Goal: Transaction & Acquisition: Subscribe to service/newsletter

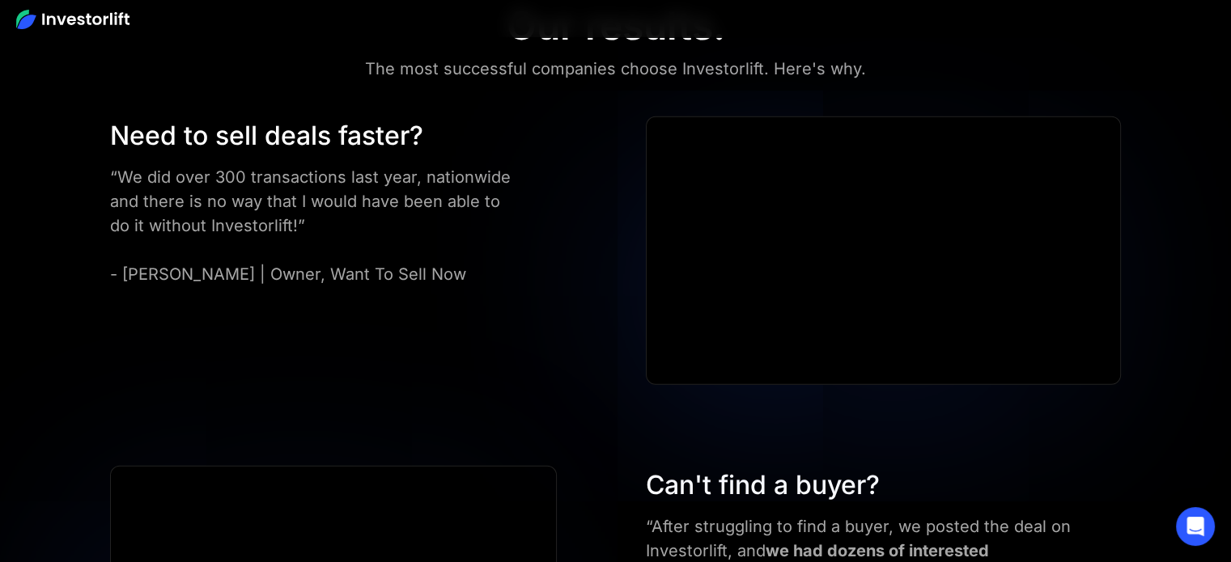
scroll to position [4370, 0]
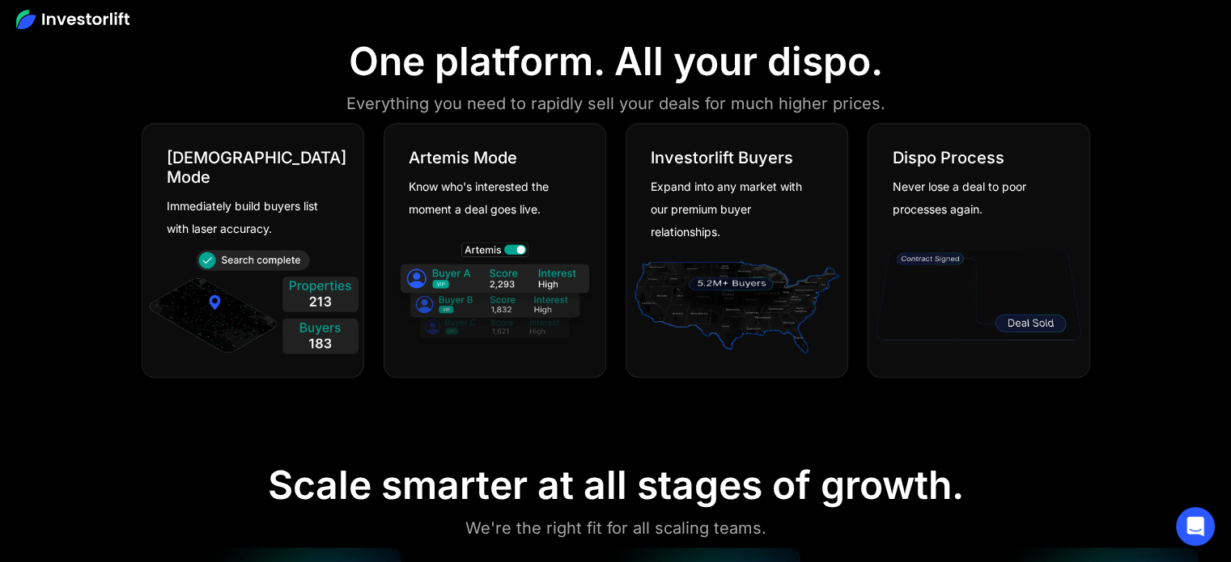
scroll to position [912, 0]
click at [944, 193] on div "Never lose a deal to poor processes again." at bounding box center [973, 198] width 160 height 45
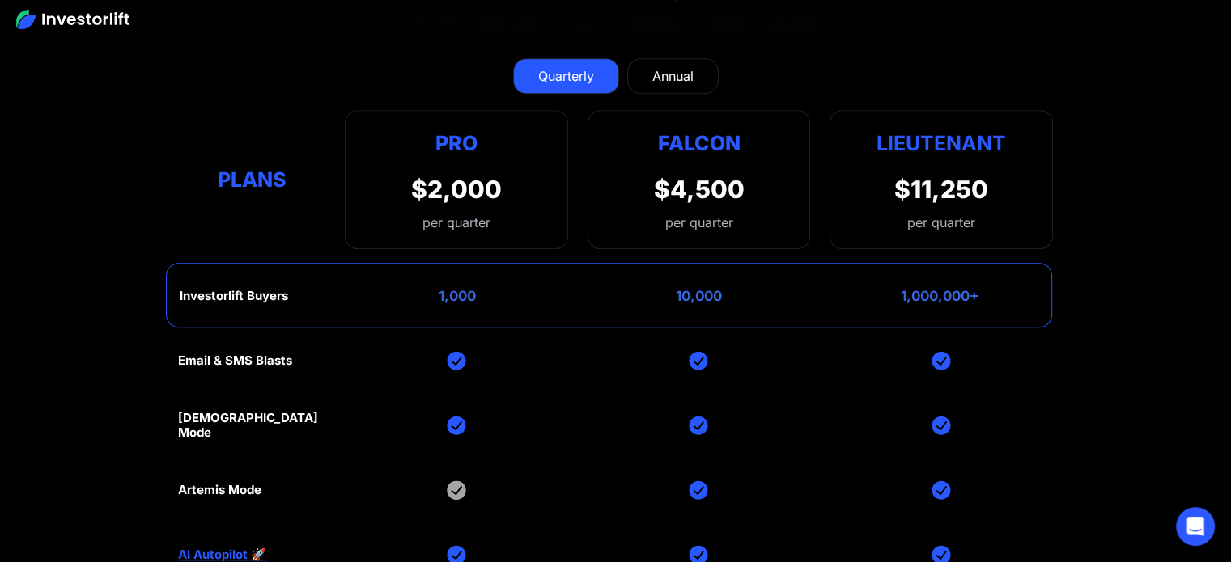
scroll to position [7201, 0]
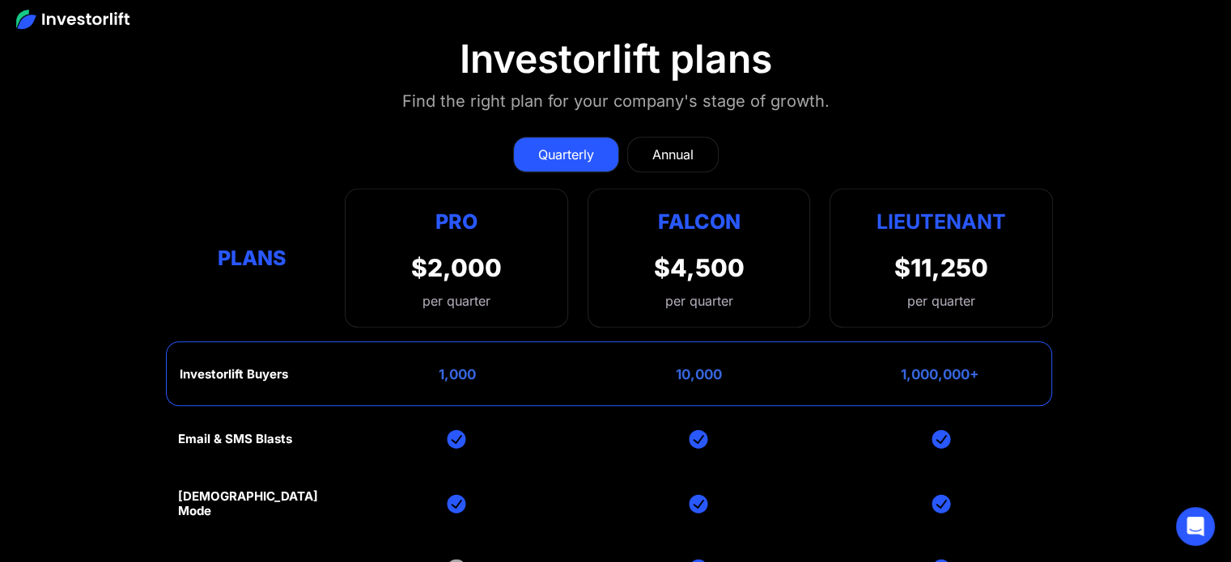
click at [476, 253] on div "$2,000" at bounding box center [456, 267] width 91 height 29
click at [385, 218] on div "Pro $2,000 per quarter Pro Falcon Ltnt. Users 3 10 Unltd Buyer Limit 100k 500k …" at bounding box center [456, 258] width 223 height 139
click at [680, 137] on link "Annual" at bounding box center [672, 155] width 91 height 36
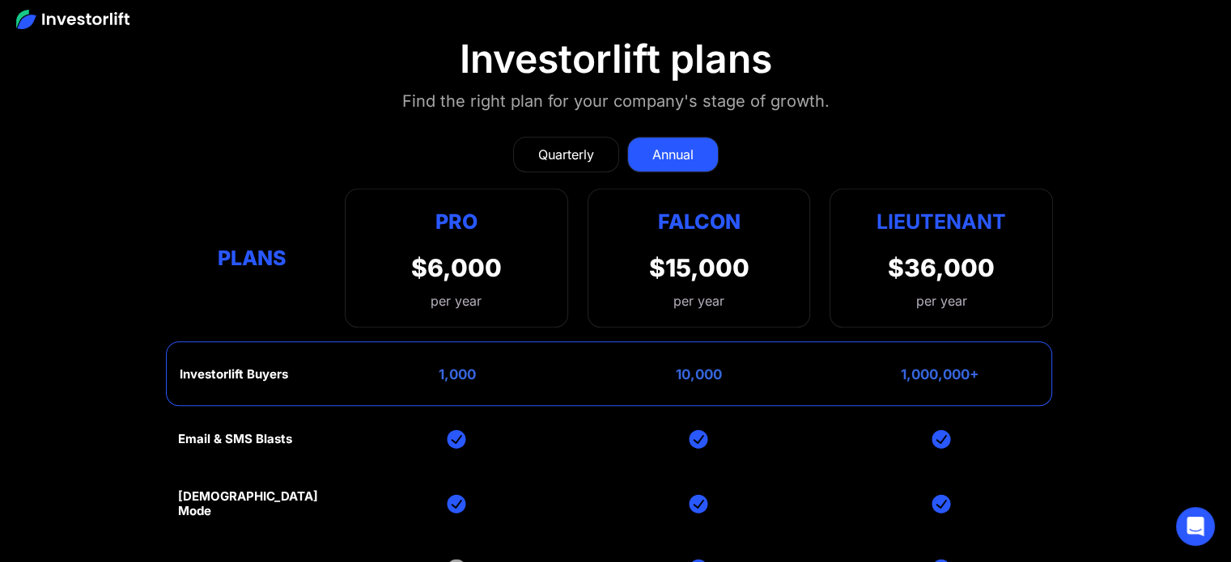
click at [581, 145] on div "Quarterly" at bounding box center [566, 154] width 56 height 19
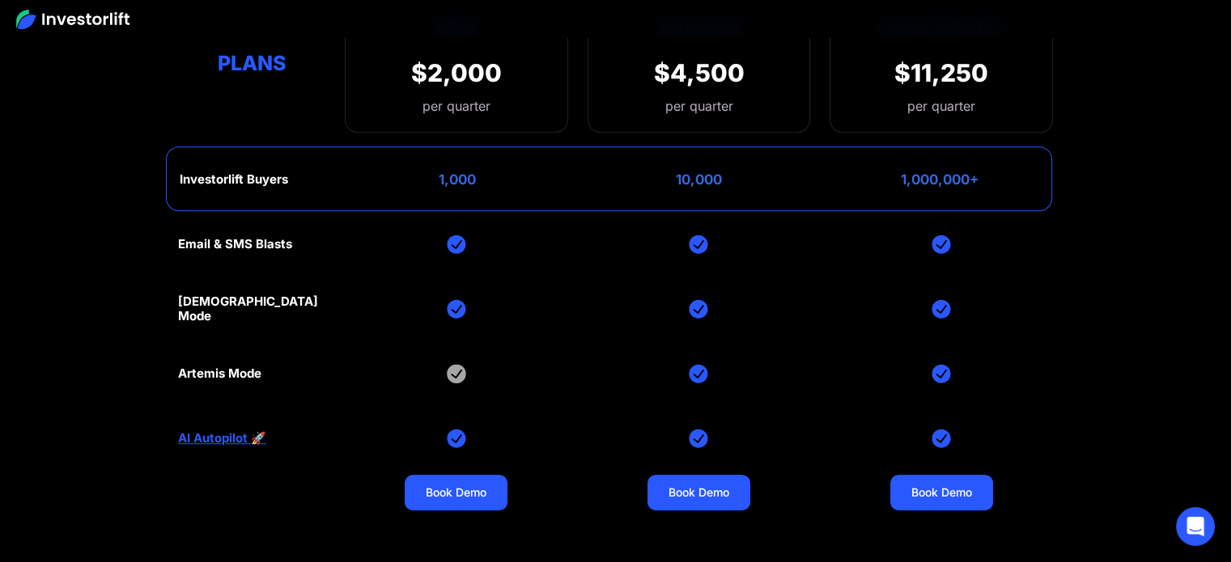
scroll to position [7398, 0]
